Goal: Information Seeking & Learning: Learn about a topic

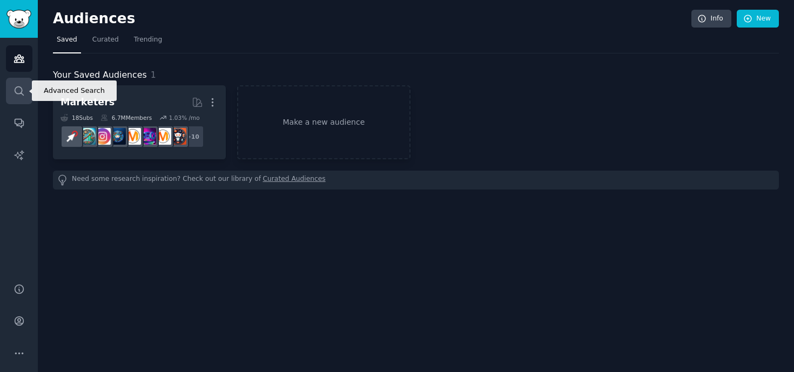
click at [21, 85] on icon "Sidebar" at bounding box center [19, 90] width 11 height 11
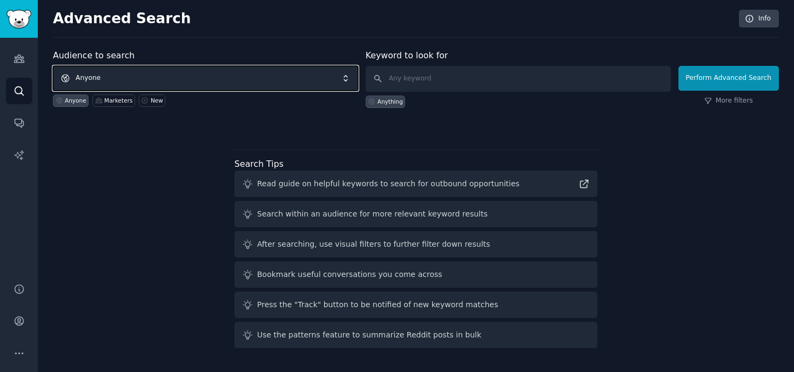
click at [164, 78] on span "Anyone" at bounding box center [205, 78] width 305 height 25
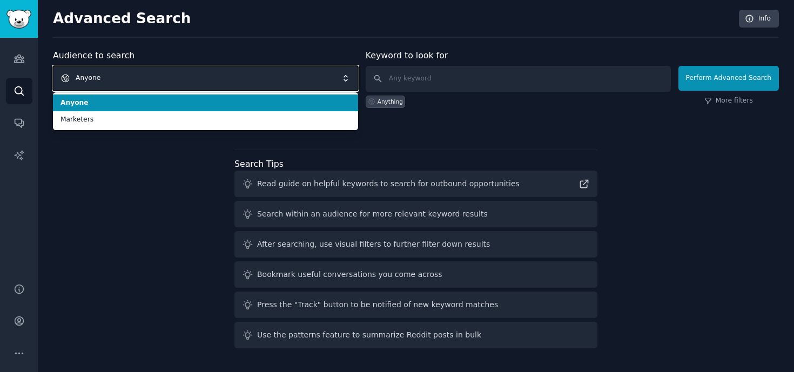
click at [164, 78] on span "Anyone" at bounding box center [205, 78] width 305 height 25
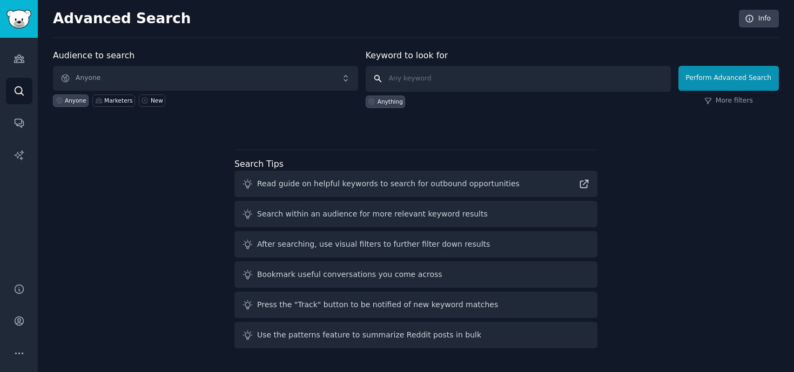
click at [416, 79] on input "text" at bounding box center [518, 79] width 305 height 26
type input "social media"
click button "Perform Advanced Search" at bounding box center [728, 78] width 100 height 25
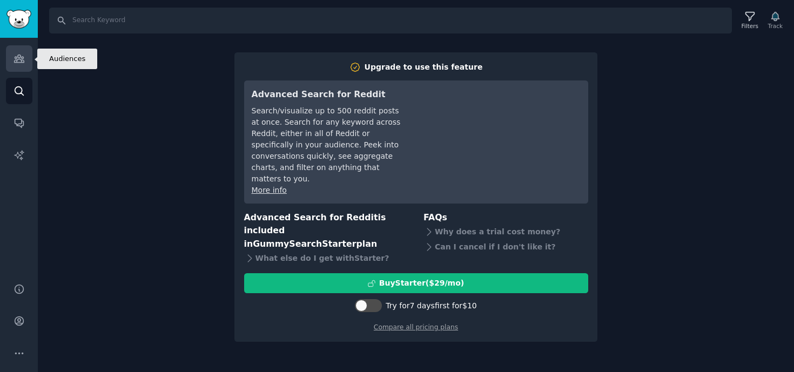
click at [21, 63] on icon "Sidebar" at bounding box center [19, 59] width 10 height 8
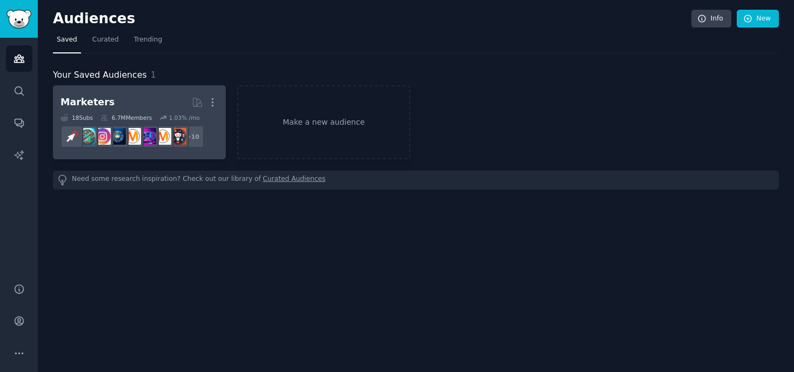
click at [113, 95] on h2 "Marketers More" at bounding box center [139, 102] width 158 height 19
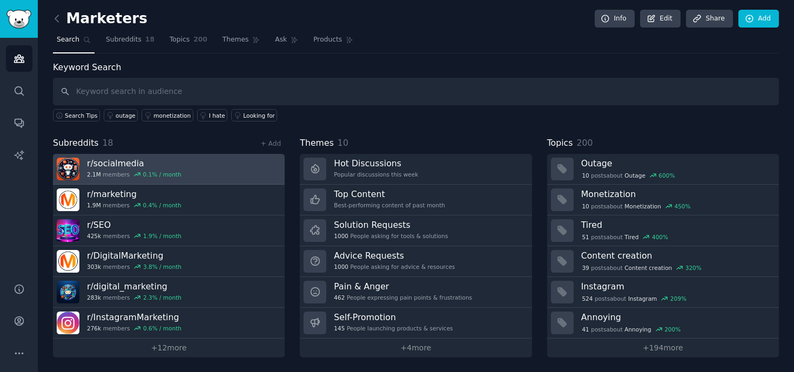
click at [207, 166] on link "r/ socialmedia 2.1M members 0.1 % / month" at bounding box center [169, 169] width 232 height 31
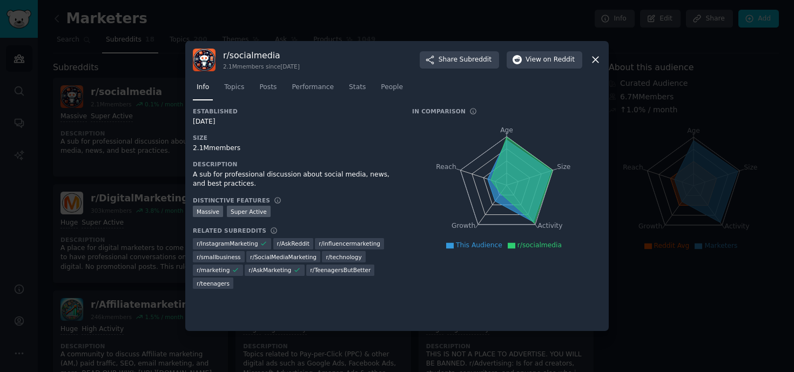
click at [595, 62] on icon at bounding box center [595, 59] width 11 height 11
